Goal: Task Accomplishment & Management: Manage account settings

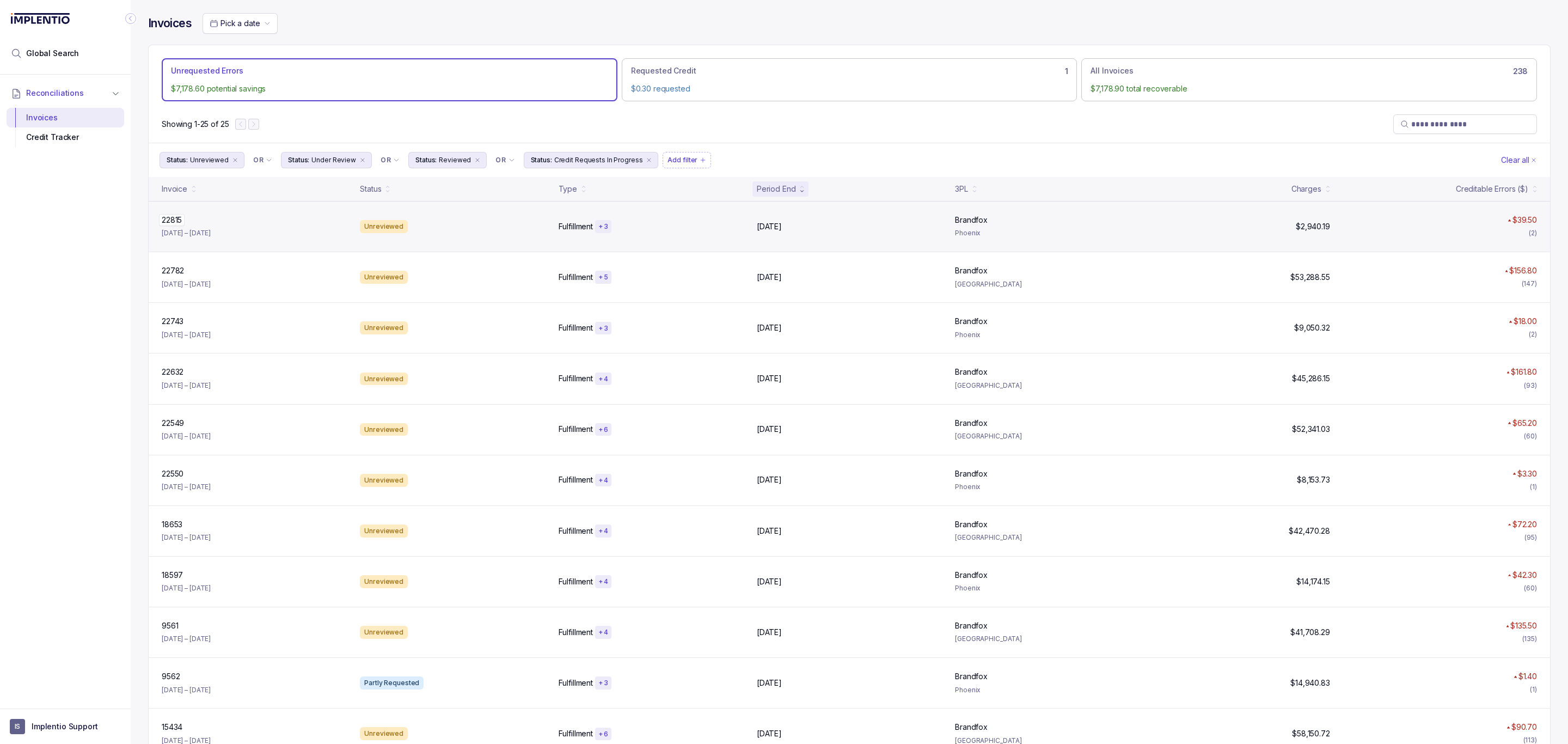
click at [176, 224] on p "22815" at bounding box center [172, 219] width 25 height 12
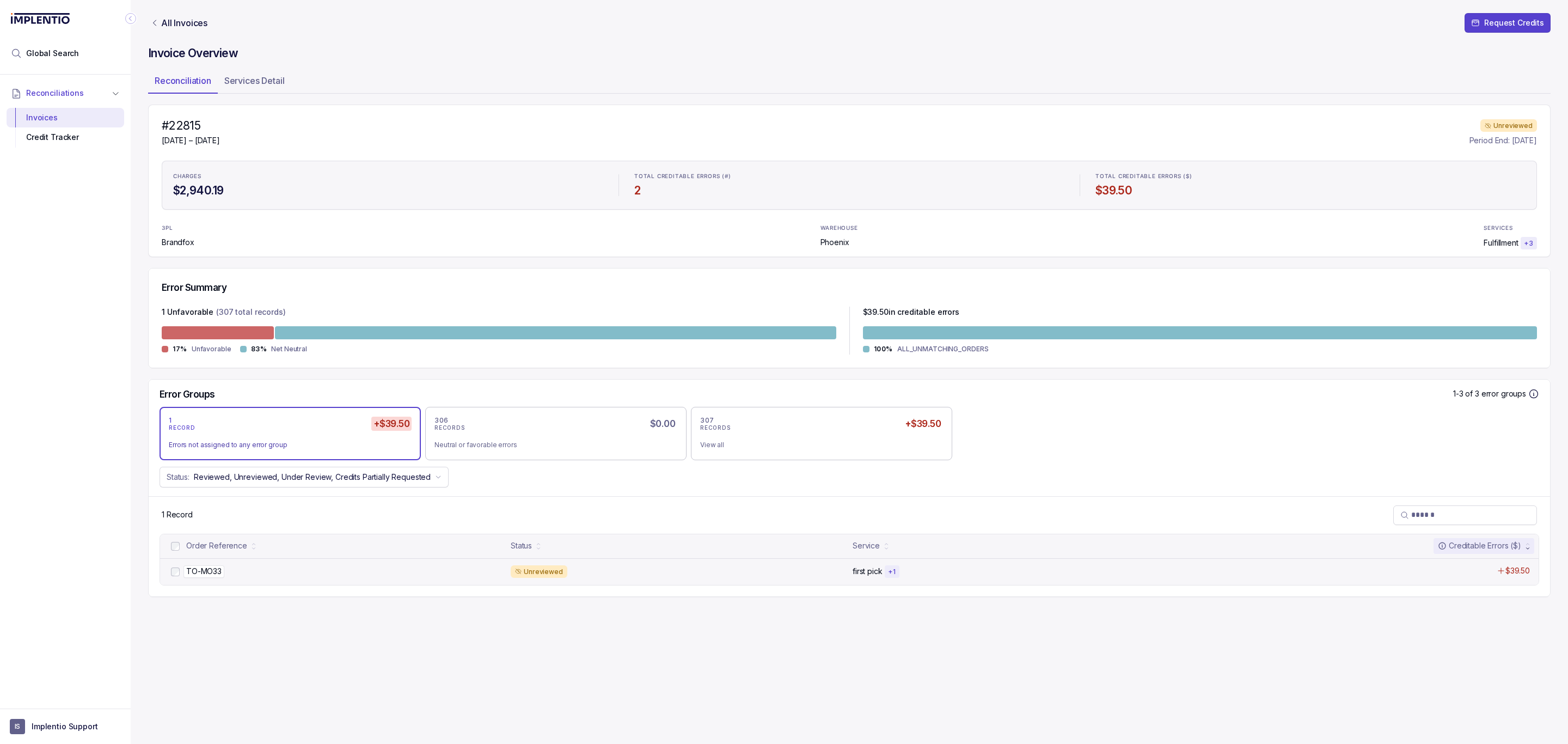
click at [202, 574] on p "TO-MO33" at bounding box center [203, 571] width 41 height 12
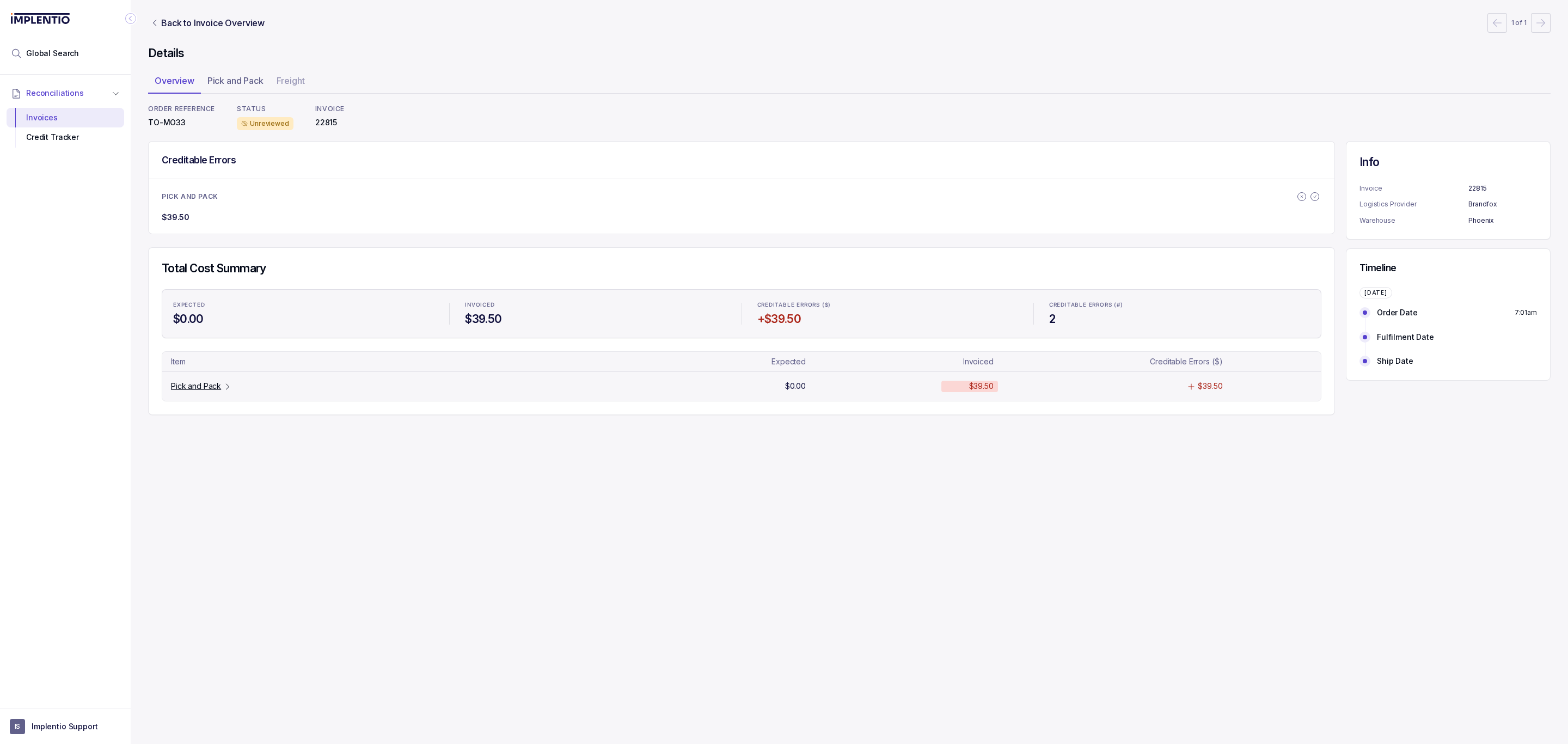
click at [191, 391] on p "Pick and Pack" at bounding box center [195, 386] width 50 height 11
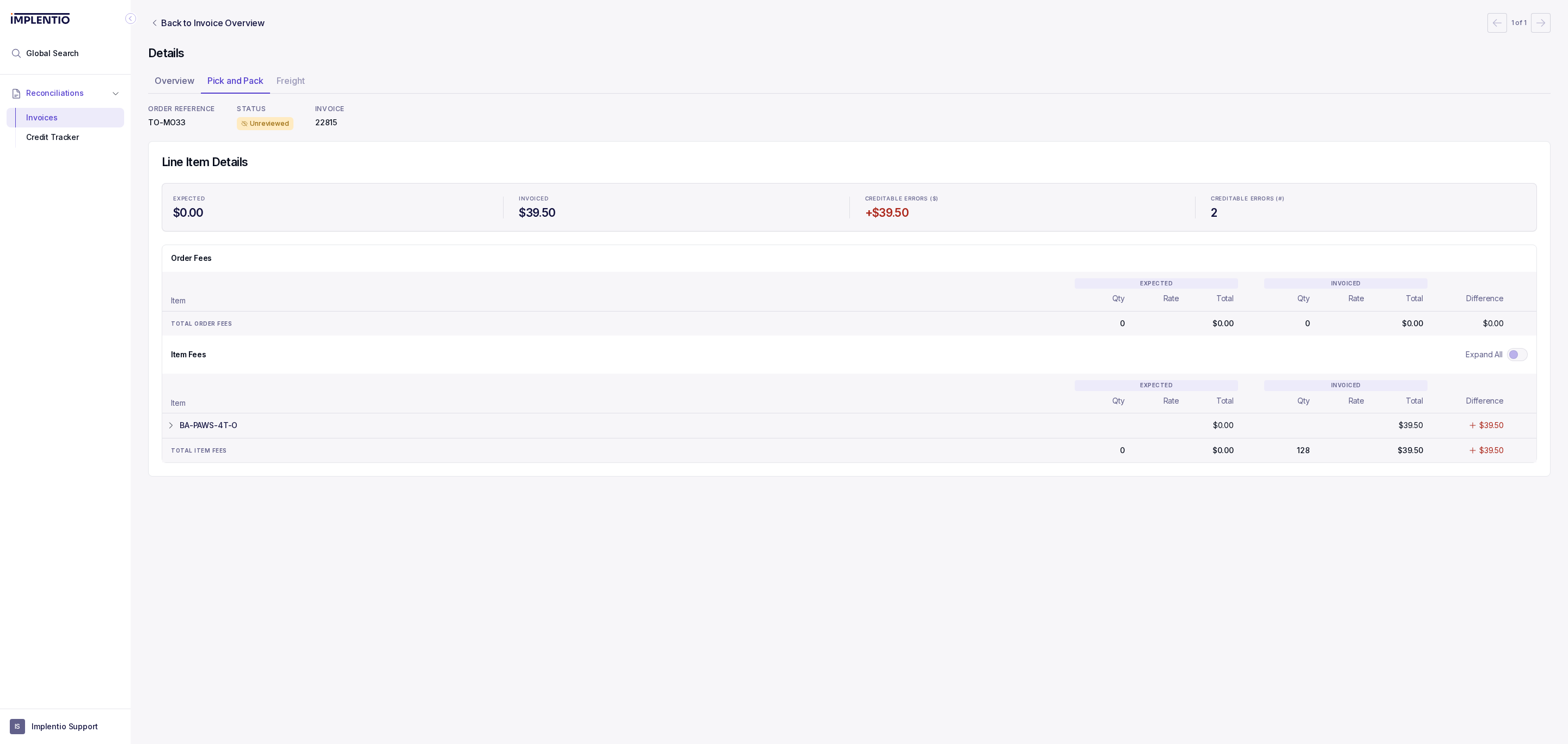
click at [211, 431] on p "BA-PAWS-4T-O" at bounding box center [209, 425] width 58 height 11
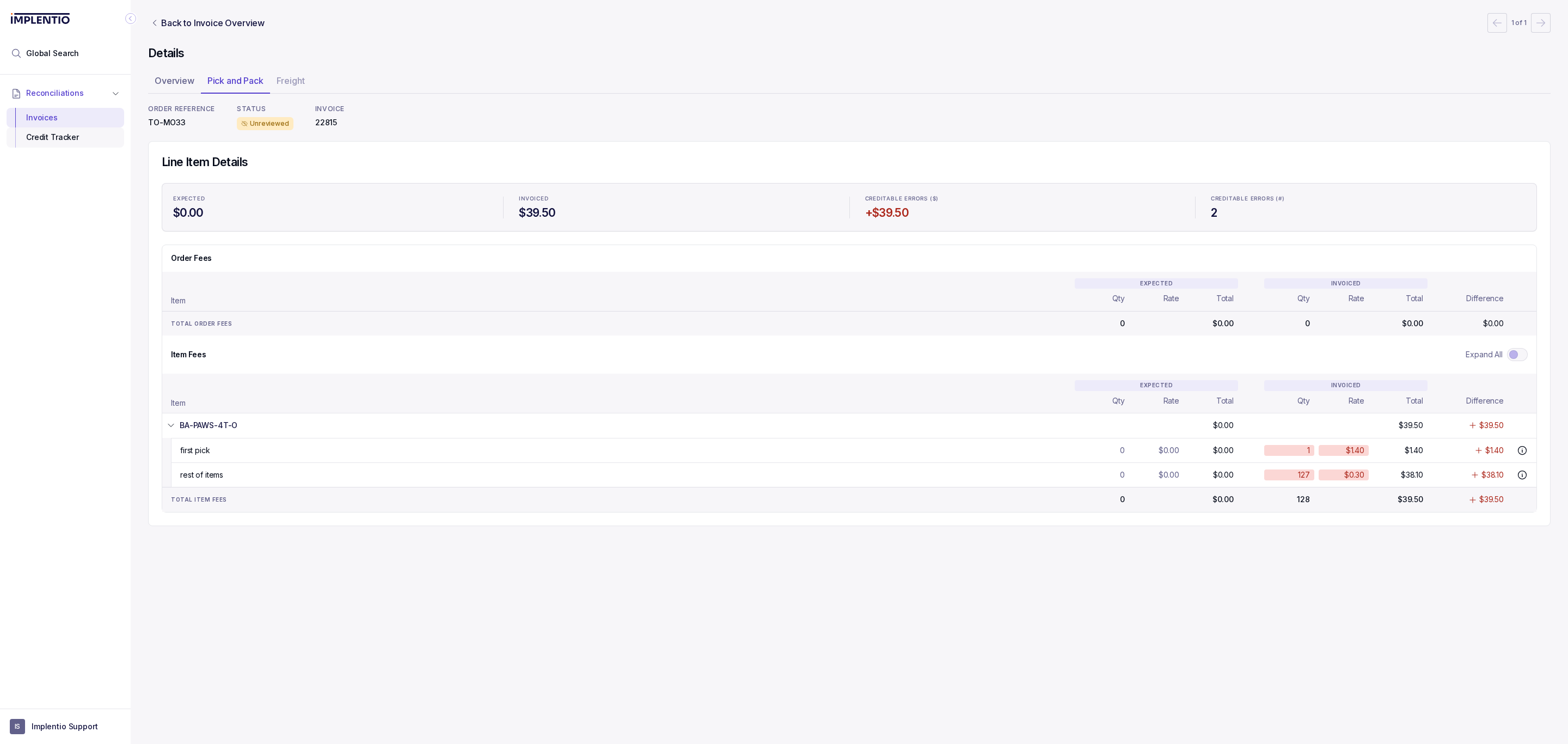
click at [49, 142] on div "Credit Tracker" at bounding box center [65, 137] width 100 height 20
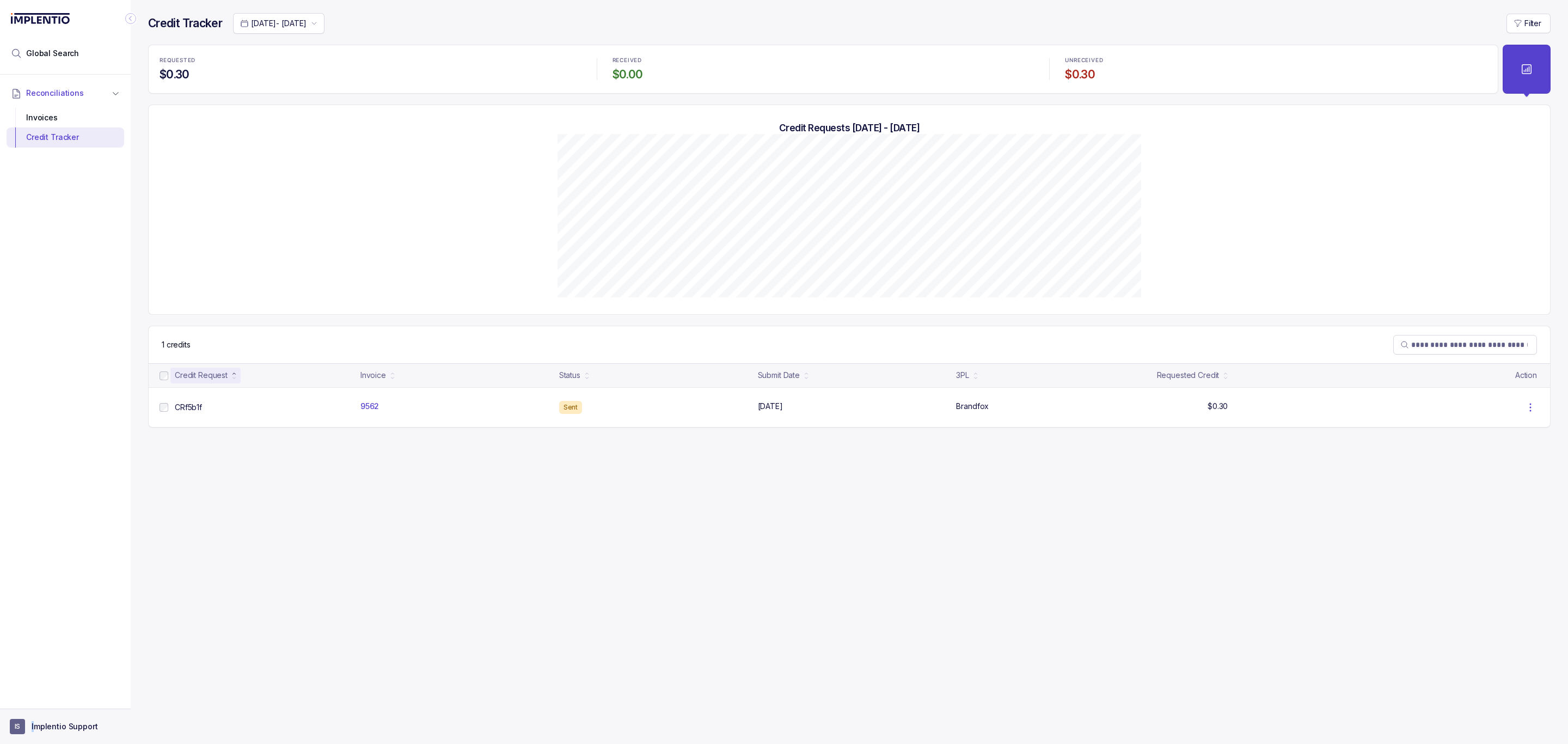
click at [32, 737] on aside "IS Implentio Support" at bounding box center [65, 725] width 131 height 35
click at [44, 727] on p "Implentio Support" at bounding box center [65, 726] width 67 height 11
click at [52, 708] on p "Logout" at bounding box center [72, 702] width 90 height 11
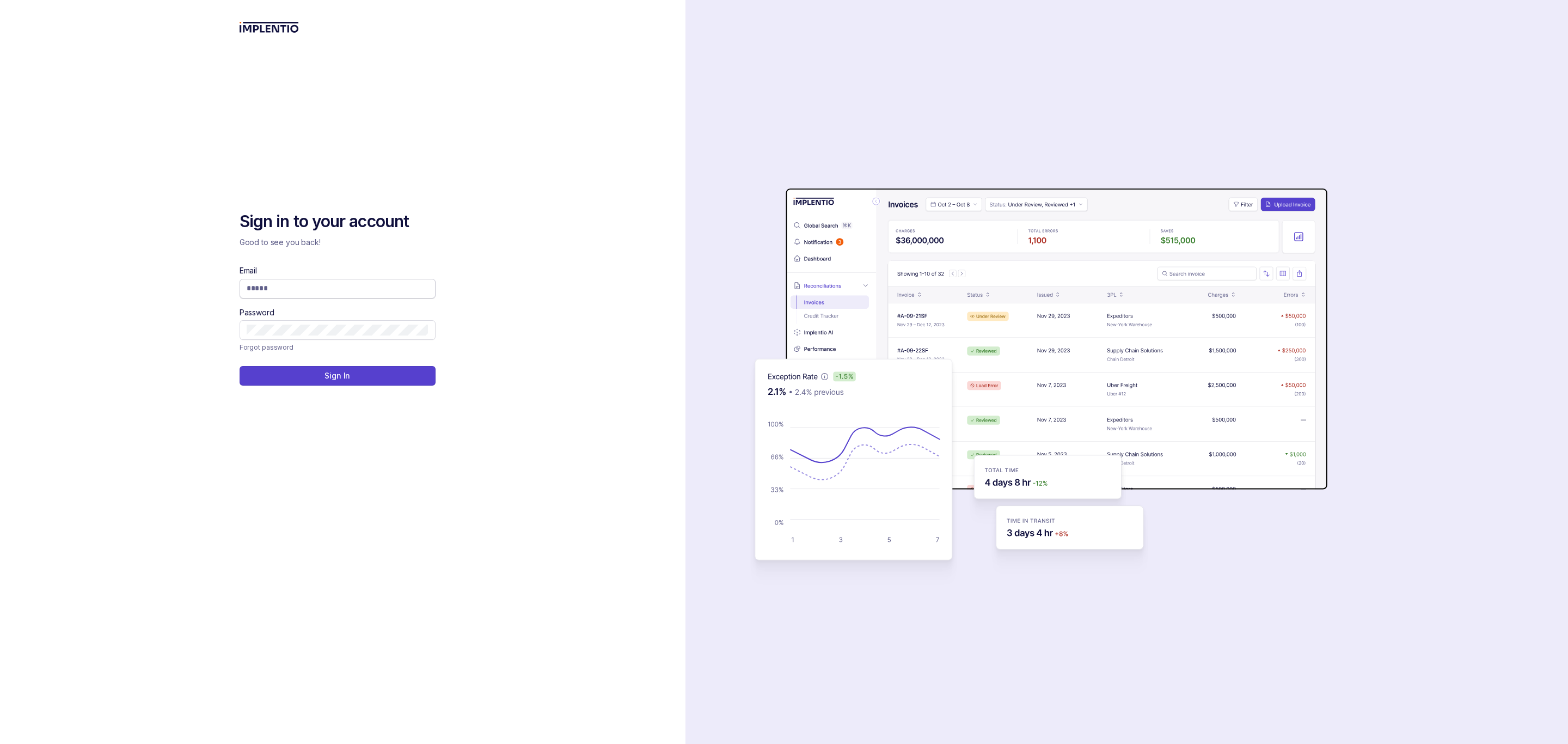
click at [291, 290] on input "Email" at bounding box center [337, 288] width 181 height 11
click at [0, 743] on com-1password-button at bounding box center [0, 744] width 0 height 0
type input "**********"
